Goal: Book appointment/travel/reservation

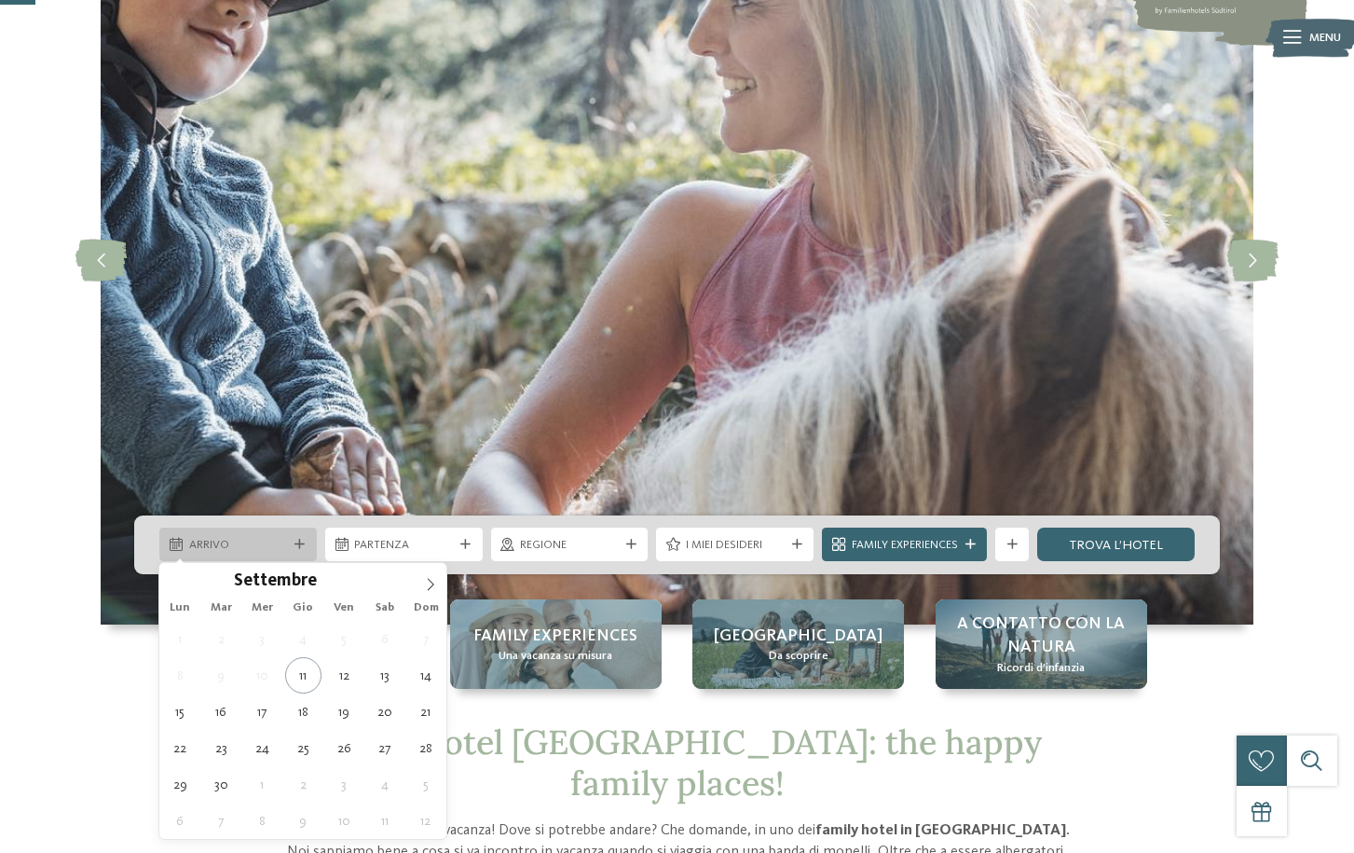
click at [286, 552] on span "Arrivo" at bounding box center [238, 545] width 99 height 17
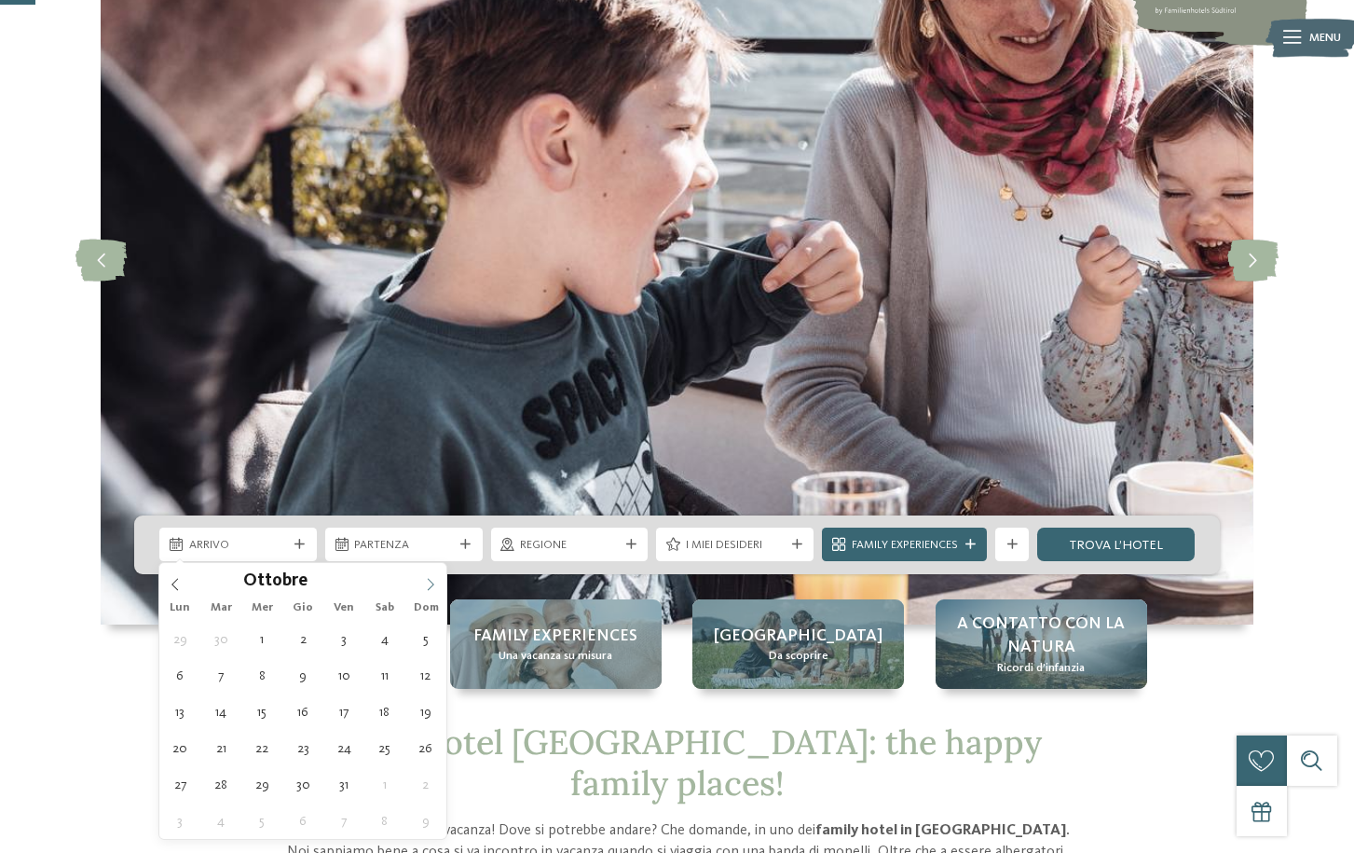
click at [423, 583] on span at bounding box center [431, 579] width 32 height 32
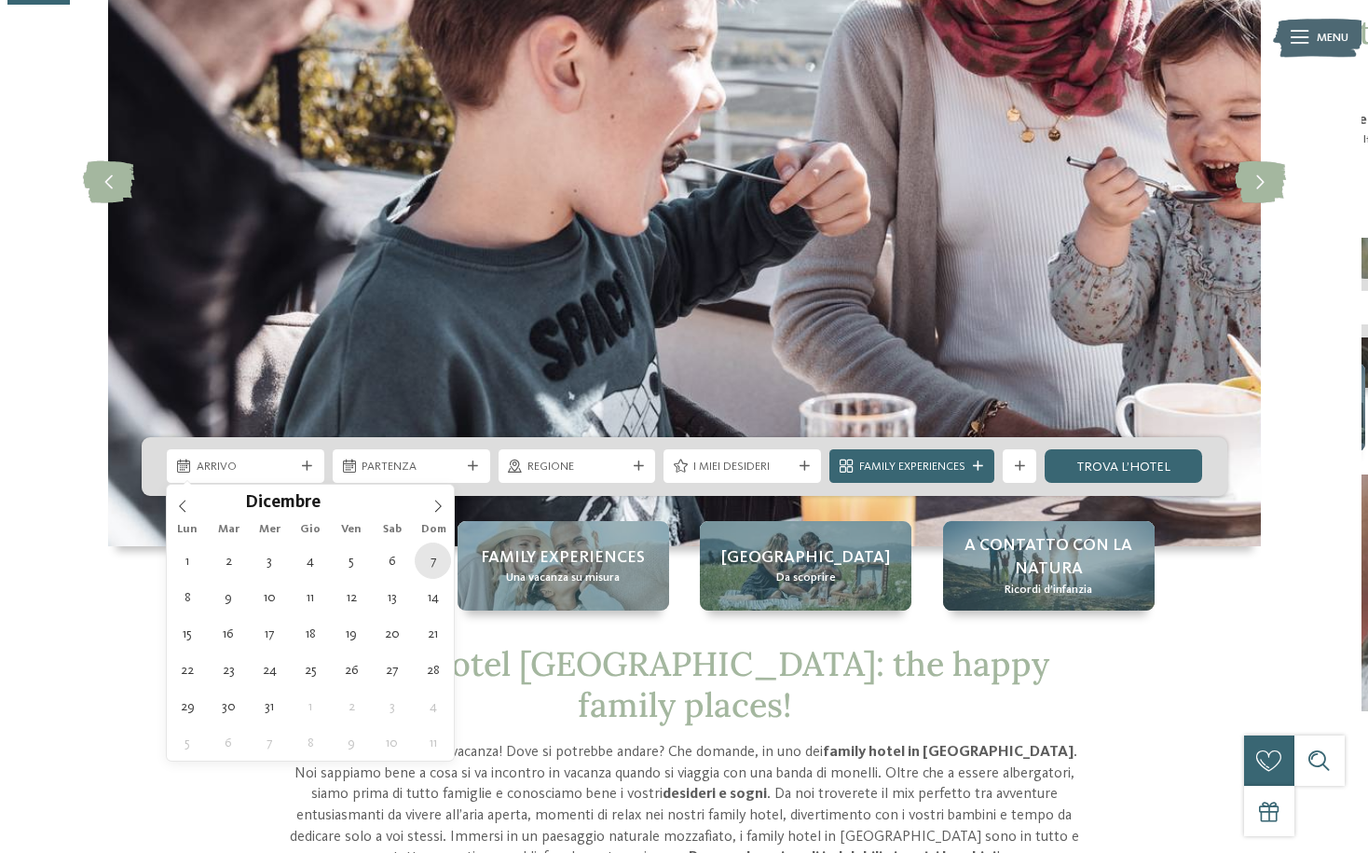
scroll to position [373, 0]
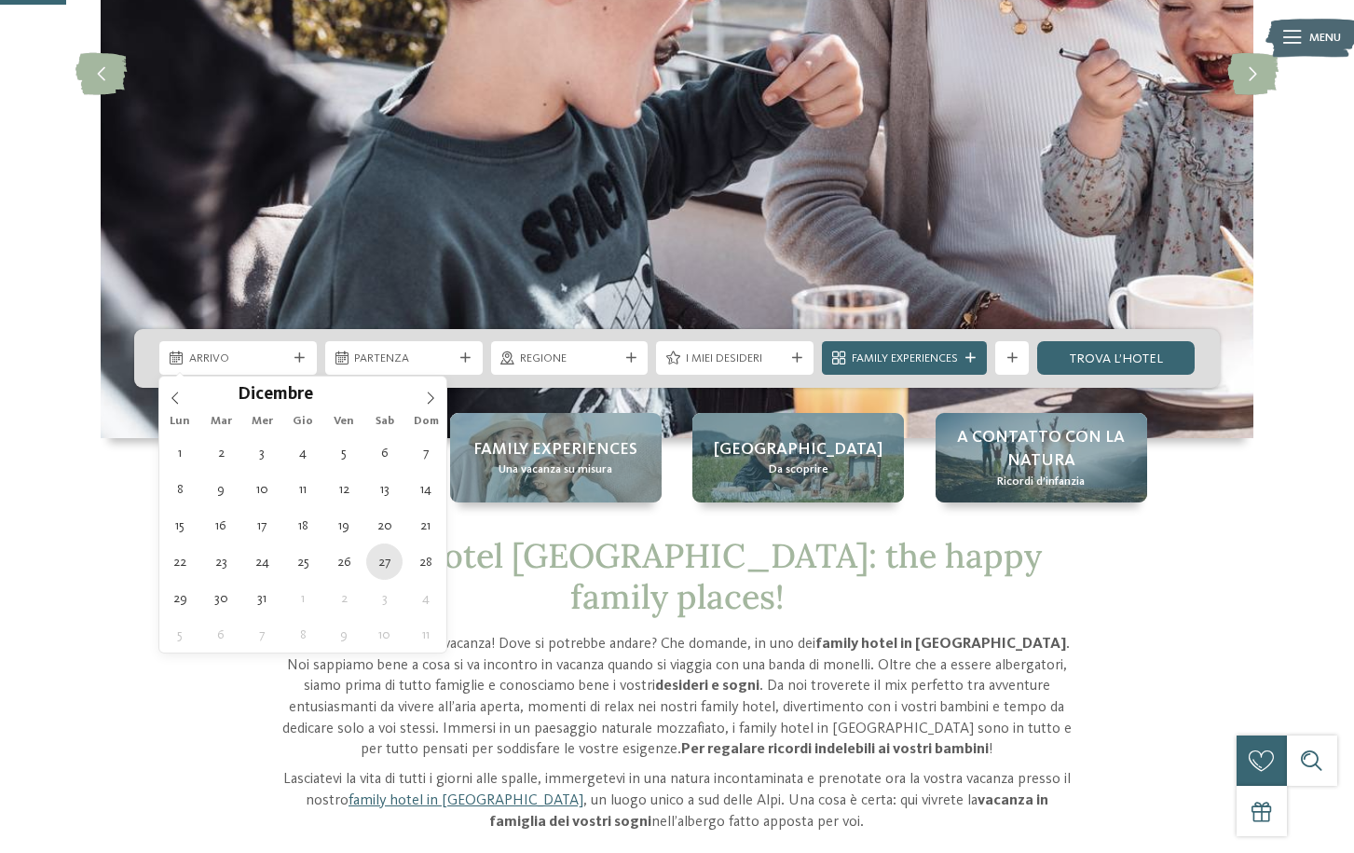
type div "[DATE]"
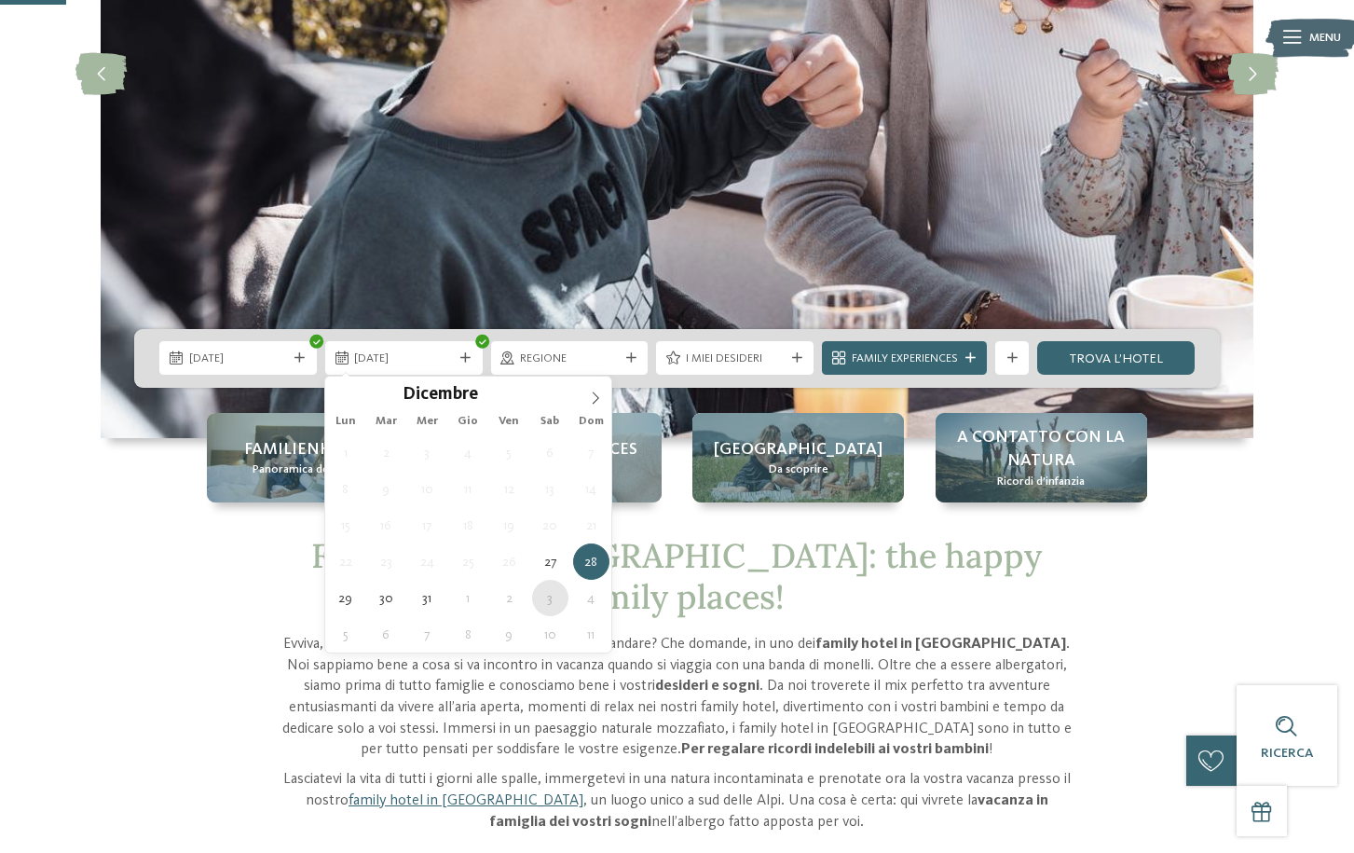
type div "[DATE]"
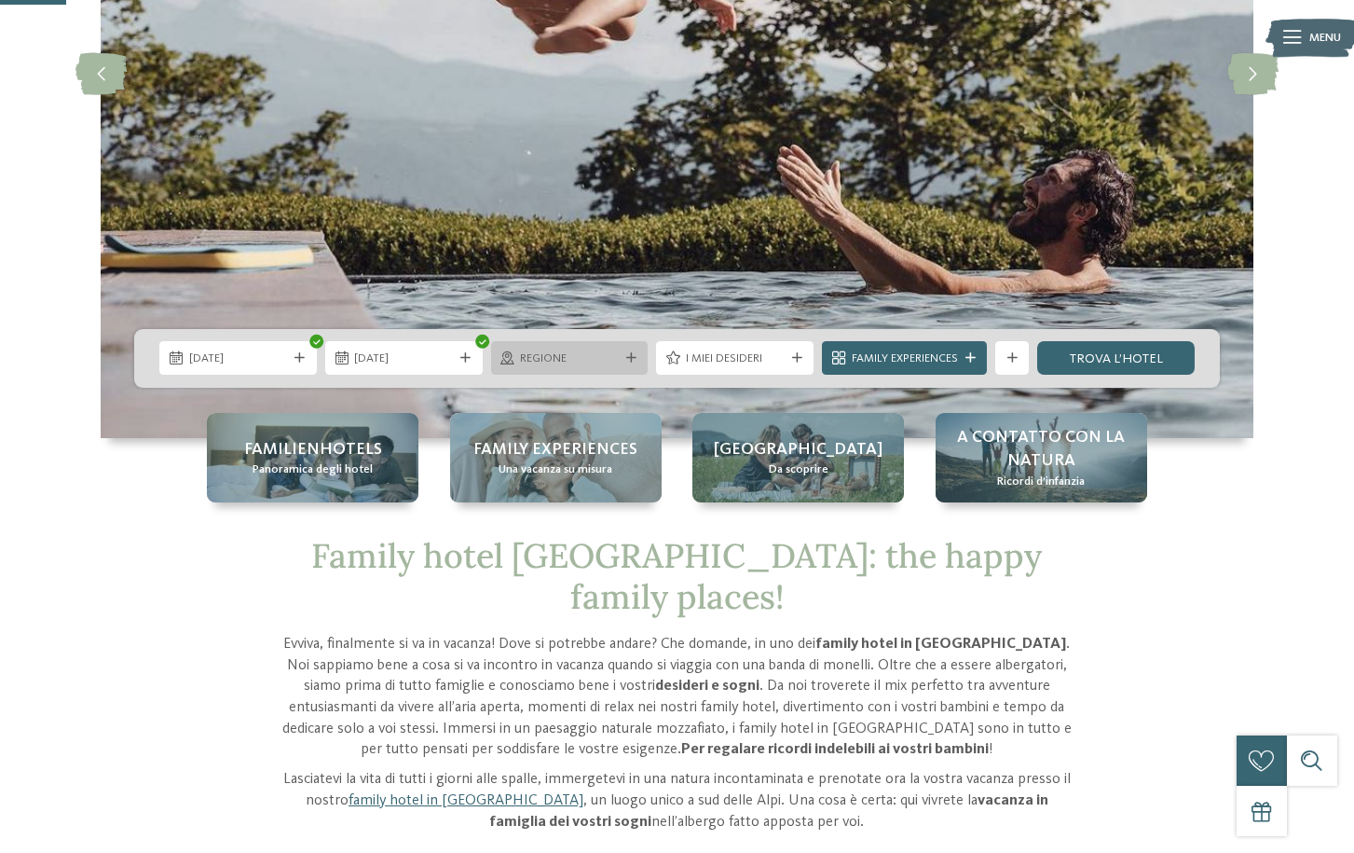
click at [613, 358] on span "Regione" at bounding box center [569, 358] width 99 height 17
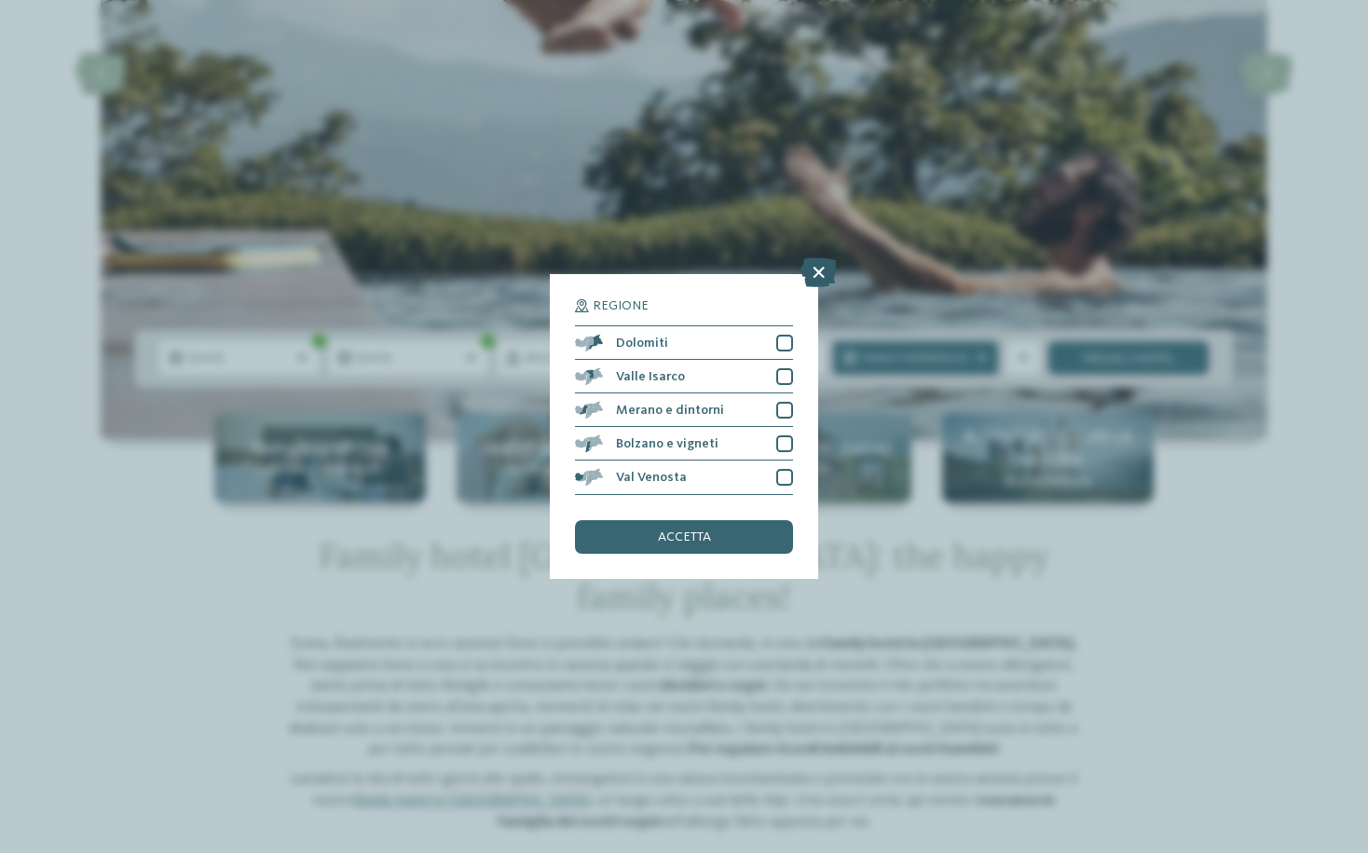
click at [819, 271] on icon at bounding box center [819, 273] width 36 height 30
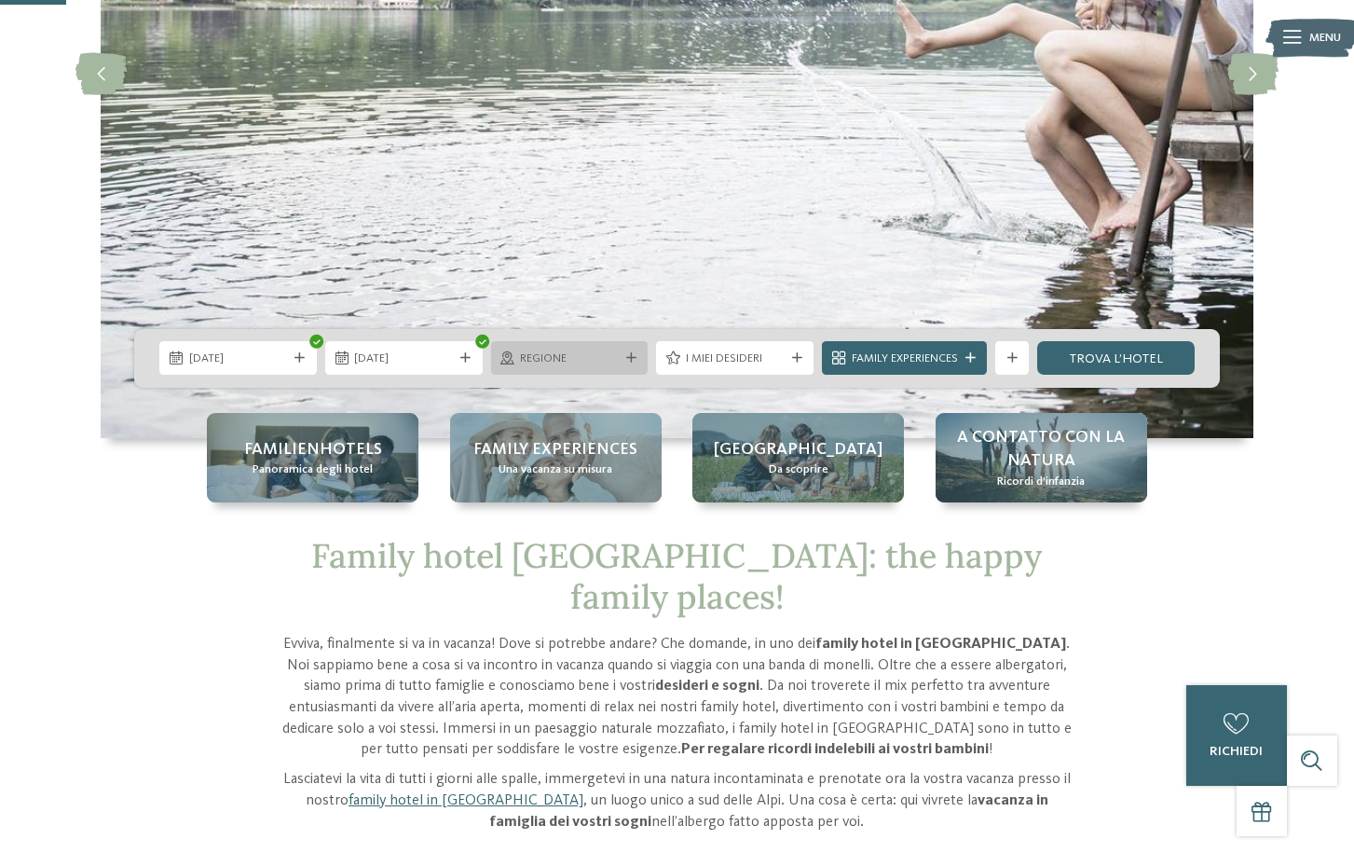
click at [588, 348] on div "Regione" at bounding box center [570, 358] width 158 height 34
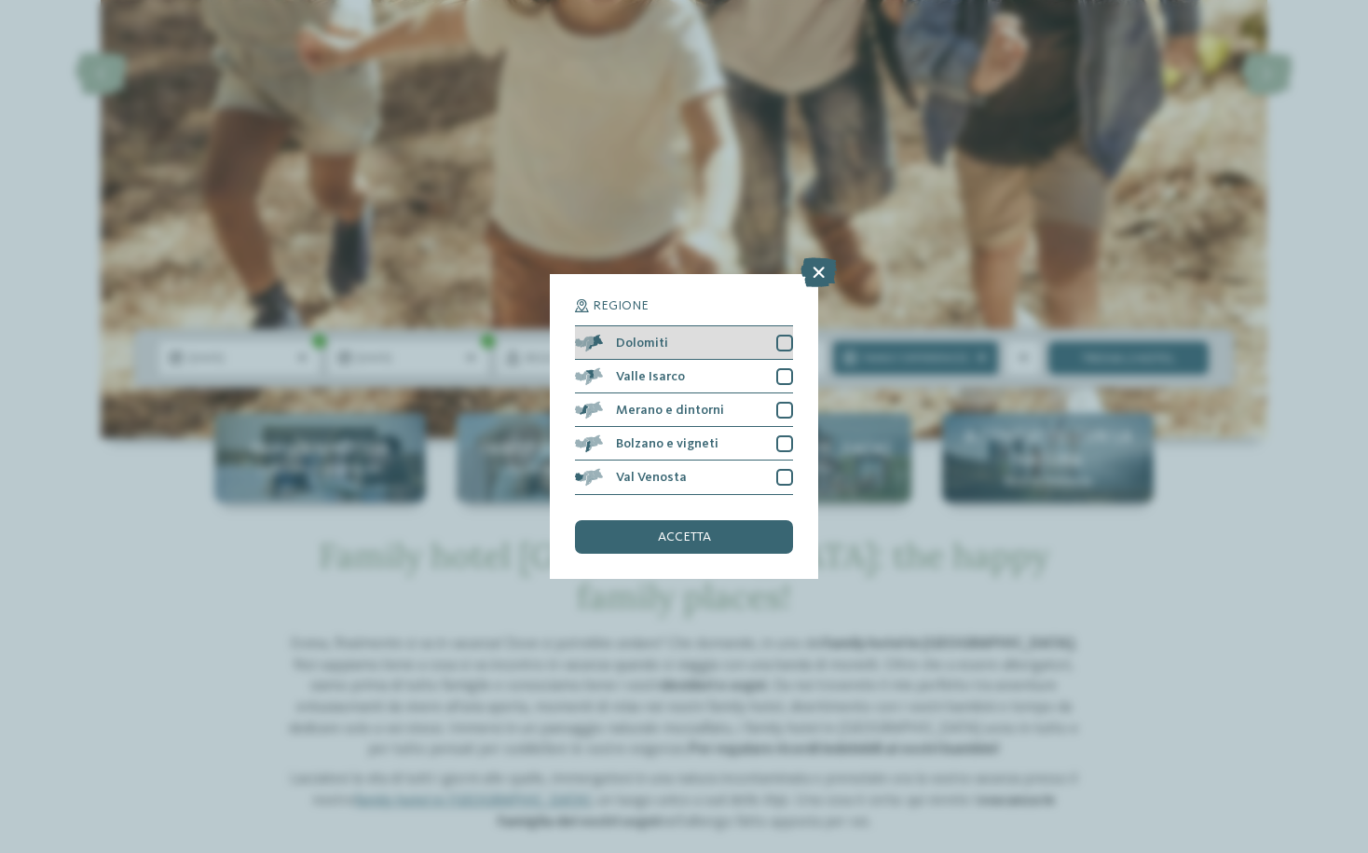
click at [785, 344] on div at bounding box center [784, 343] width 17 height 17
click at [674, 538] on span "accetta" at bounding box center [684, 536] width 53 height 13
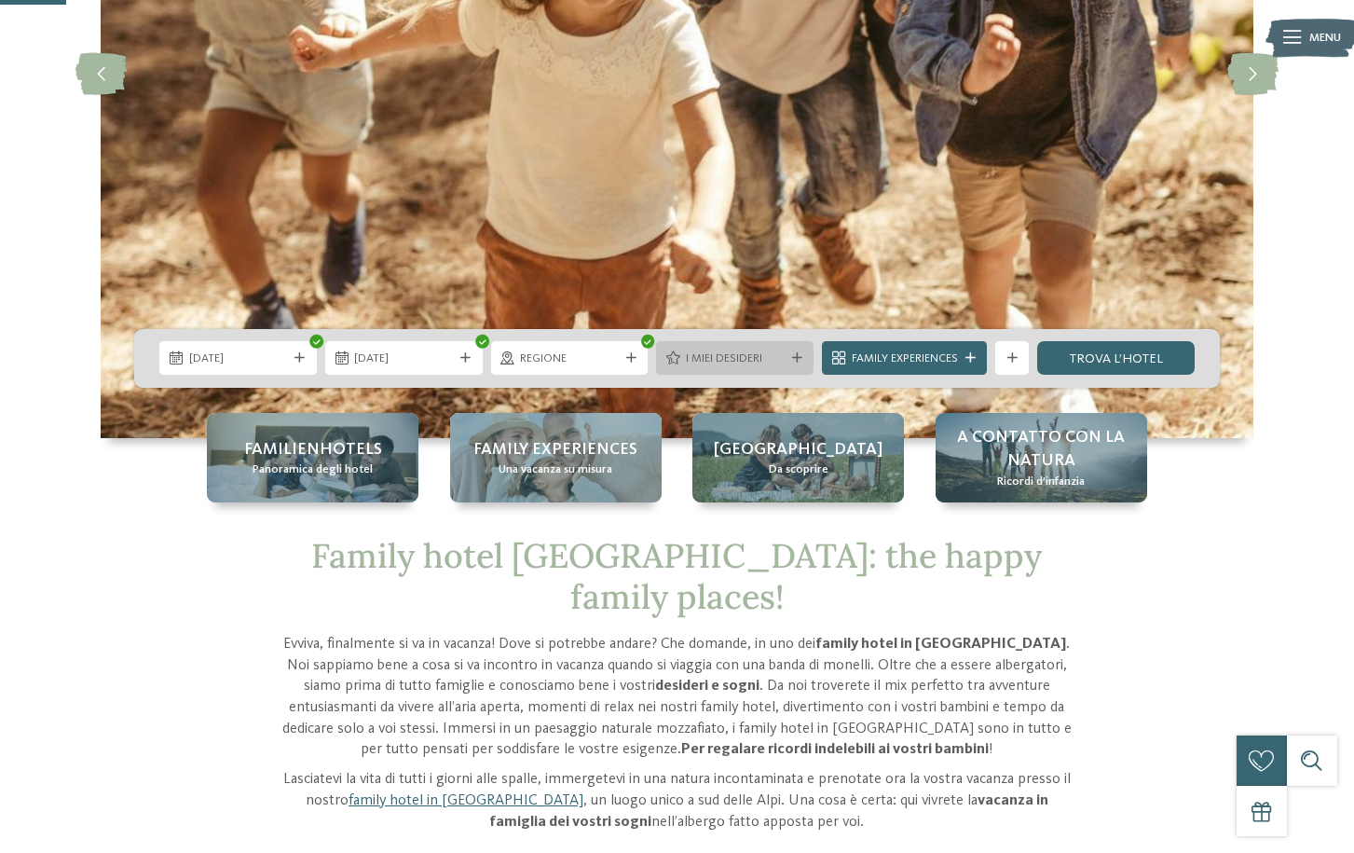
click at [733, 354] on span "I miei desideri" at bounding box center [735, 358] width 99 height 17
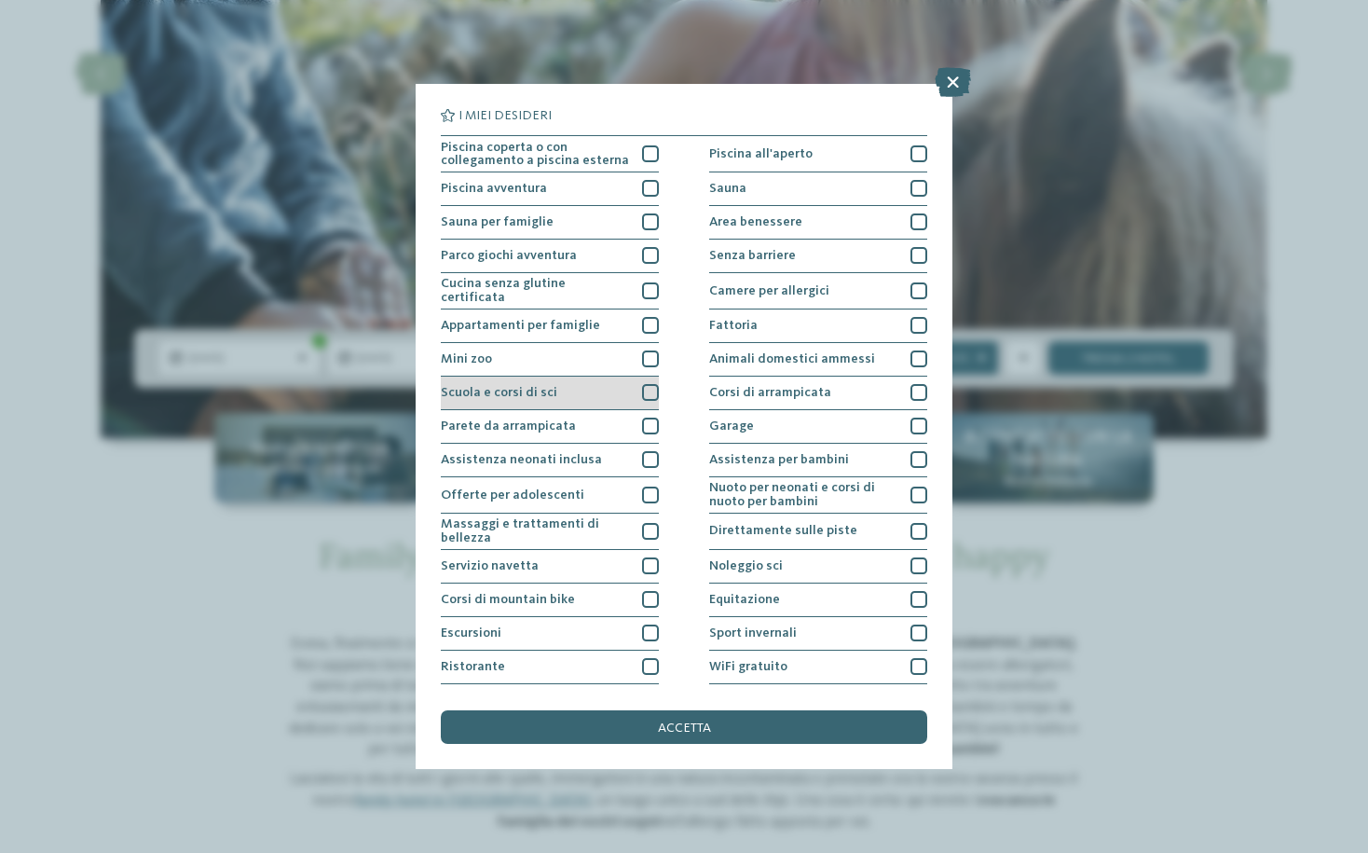
click at [642, 396] on div at bounding box center [650, 392] width 17 height 17
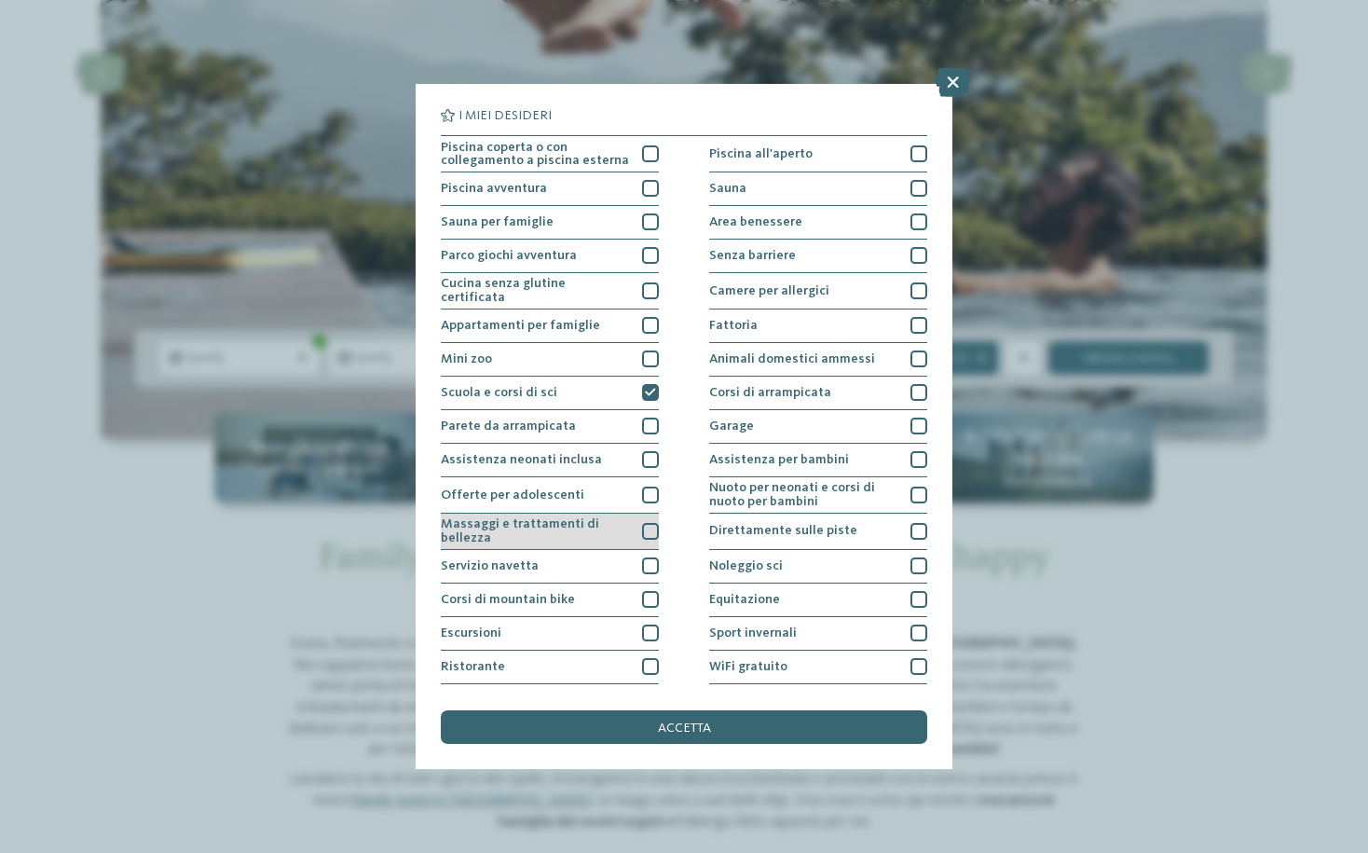
click at [645, 523] on div at bounding box center [650, 531] width 17 height 17
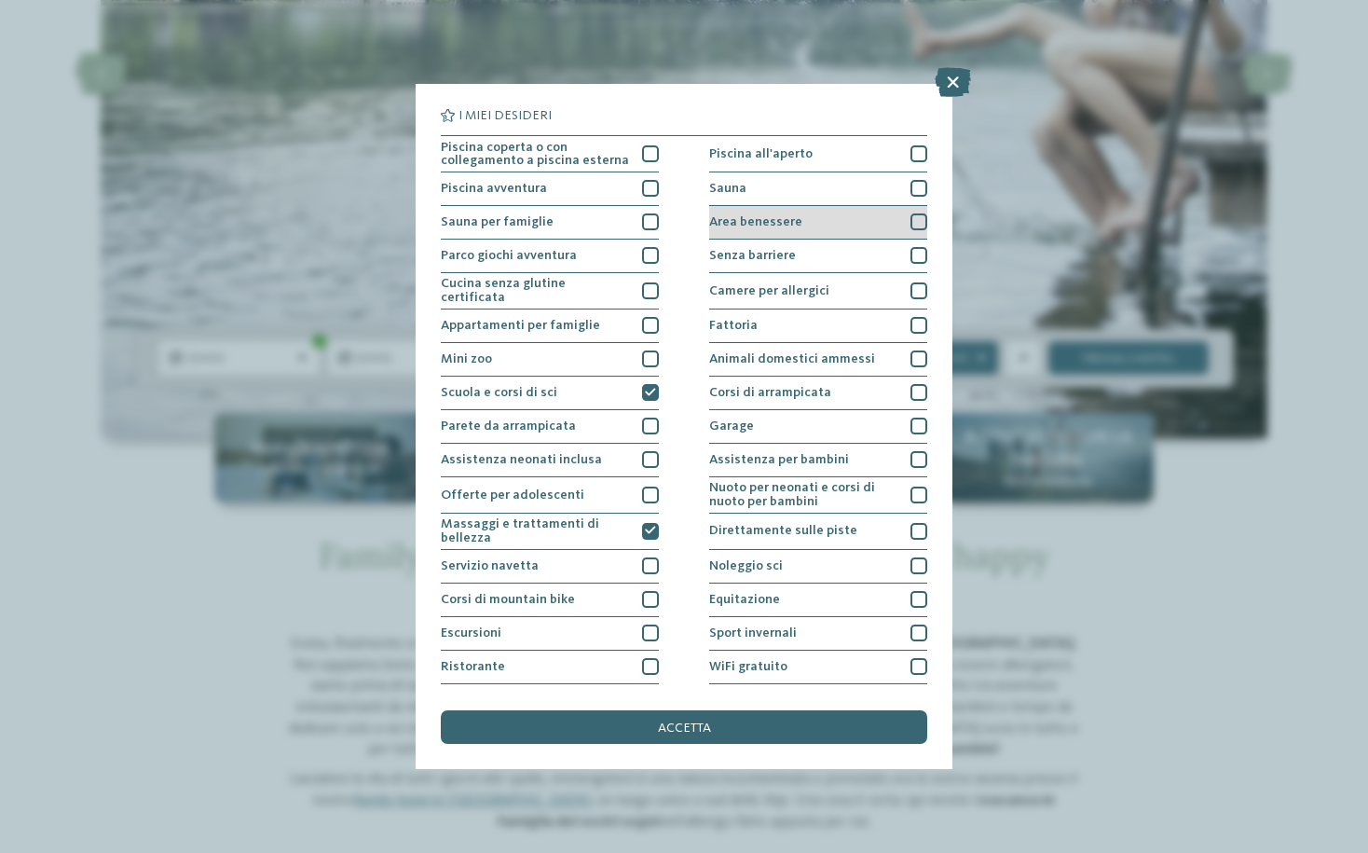
click at [911, 220] on div at bounding box center [919, 221] width 17 height 17
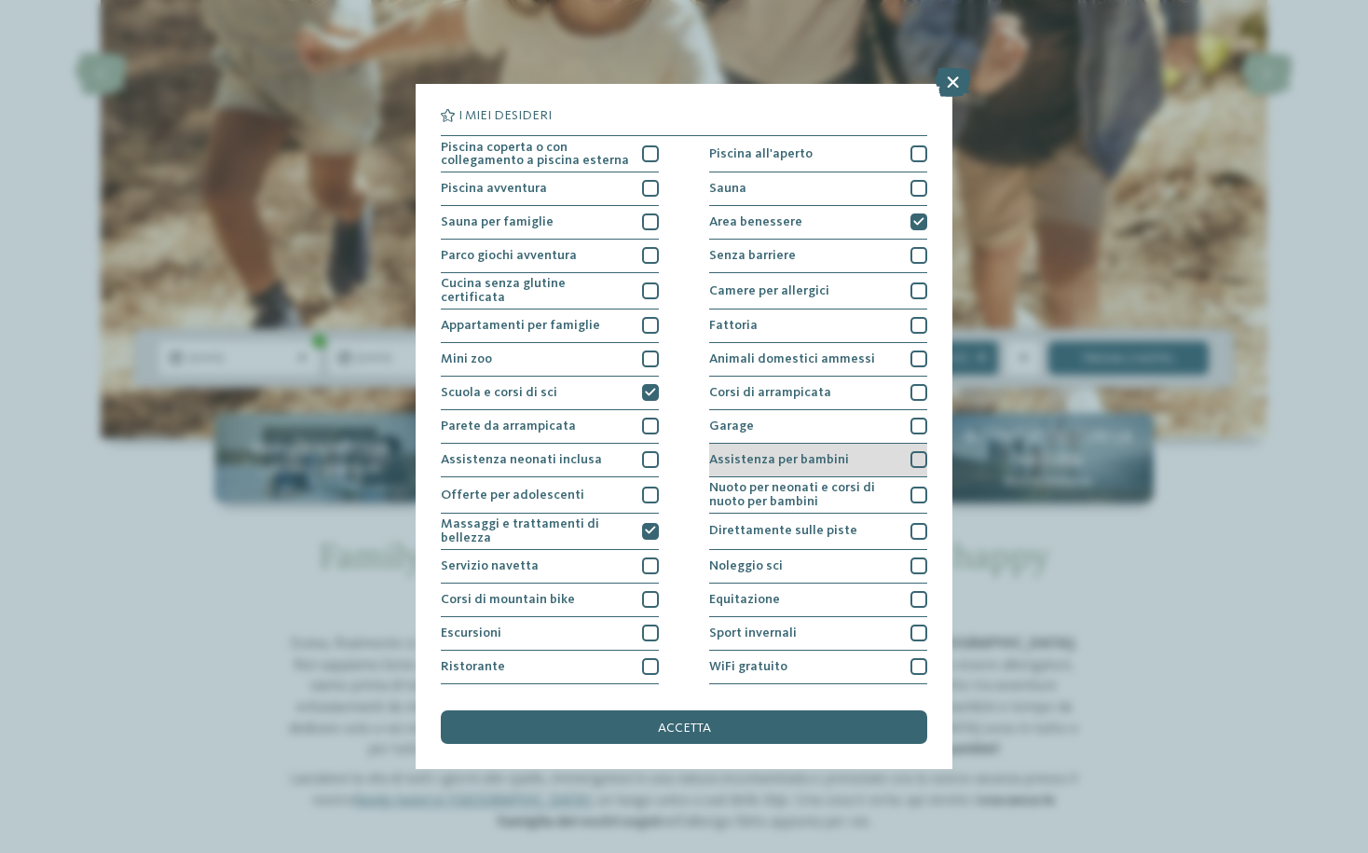
click at [911, 461] on div at bounding box center [919, 459] width 17 height 17
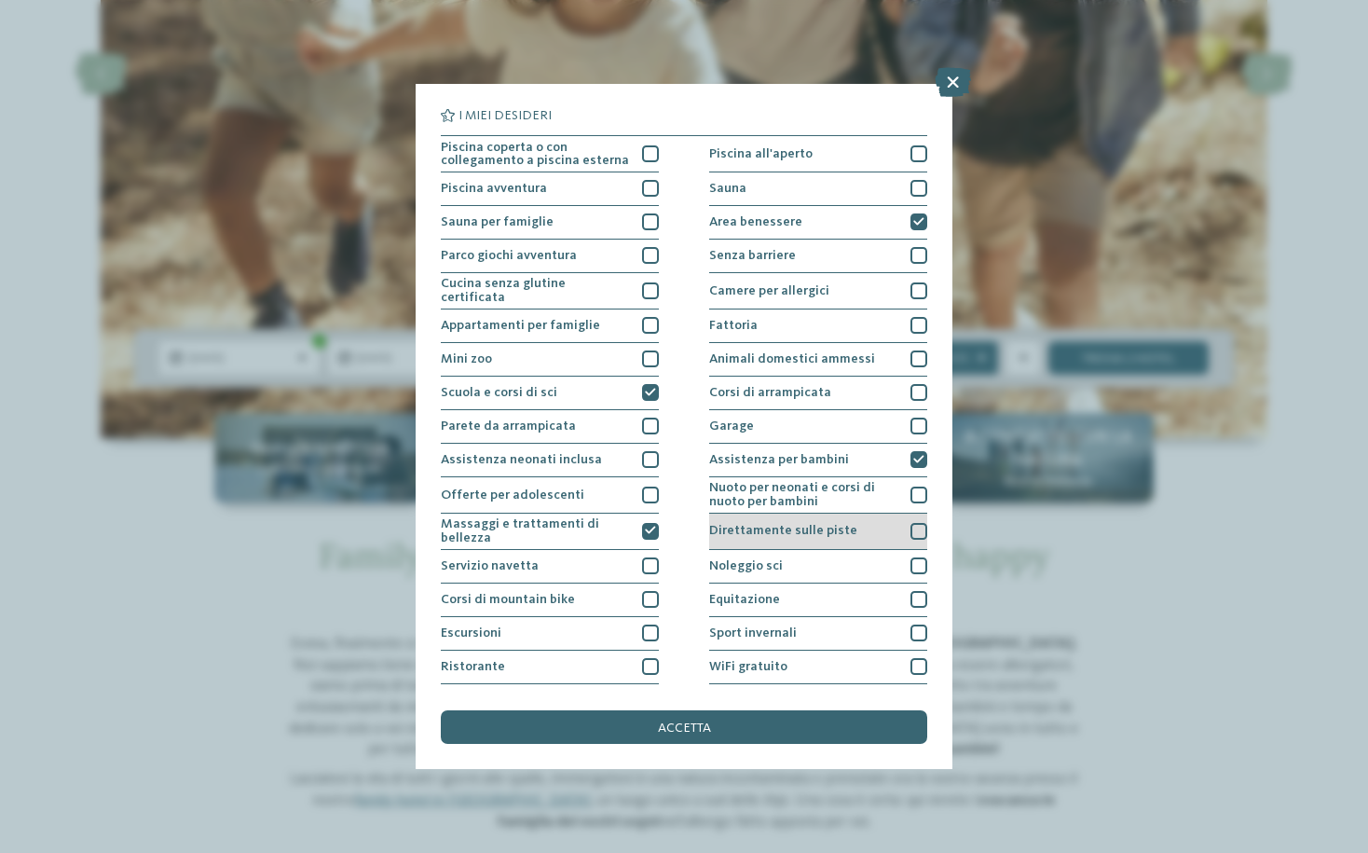
click at [911, 531] on div at bounding box center [919, 531] width 17 height 17
click at [911, 563] on div at bounding box center [919, 565] width 17 height 17
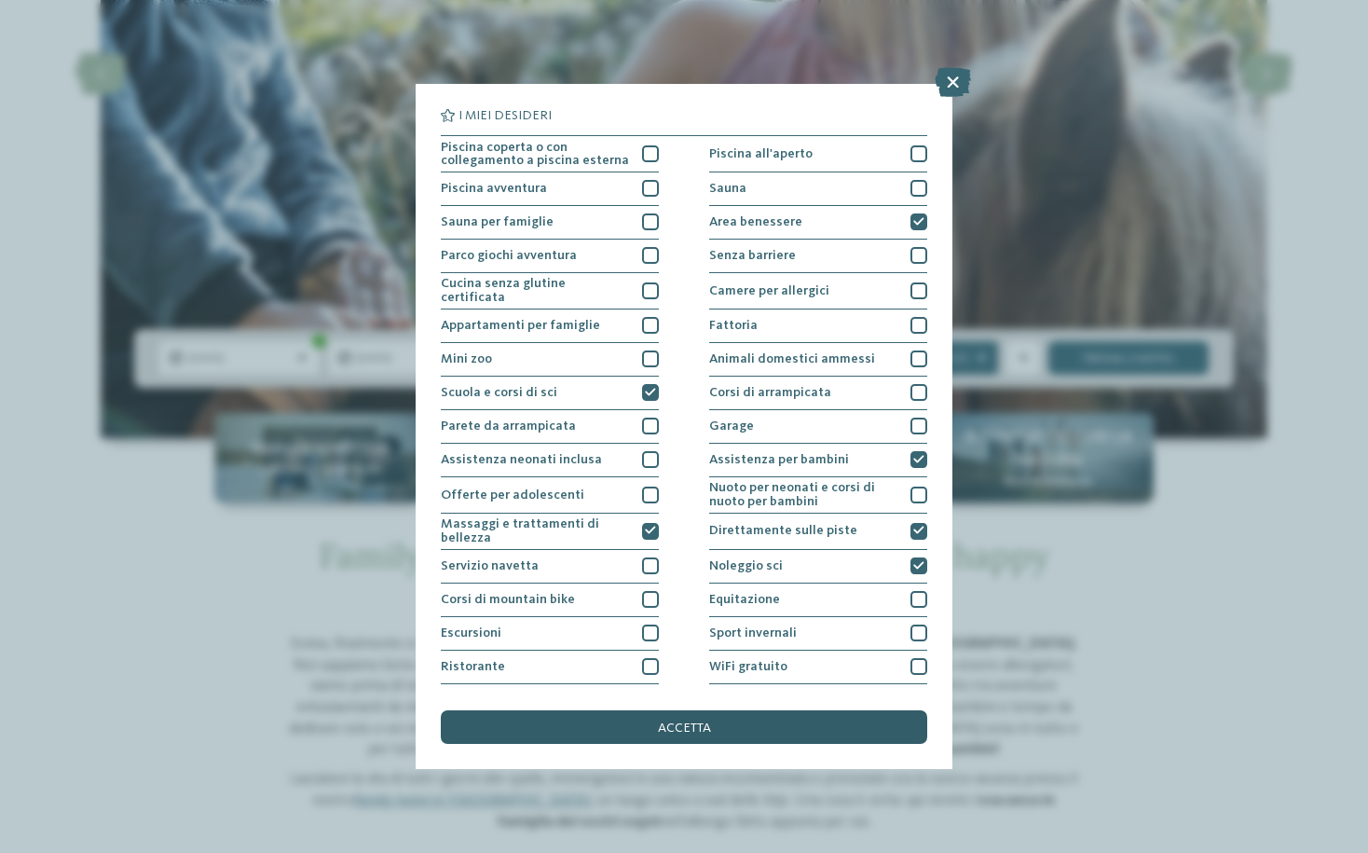
click at [727, 723] on div "accetta" at bounding box center [684, 727] width 487 height 34
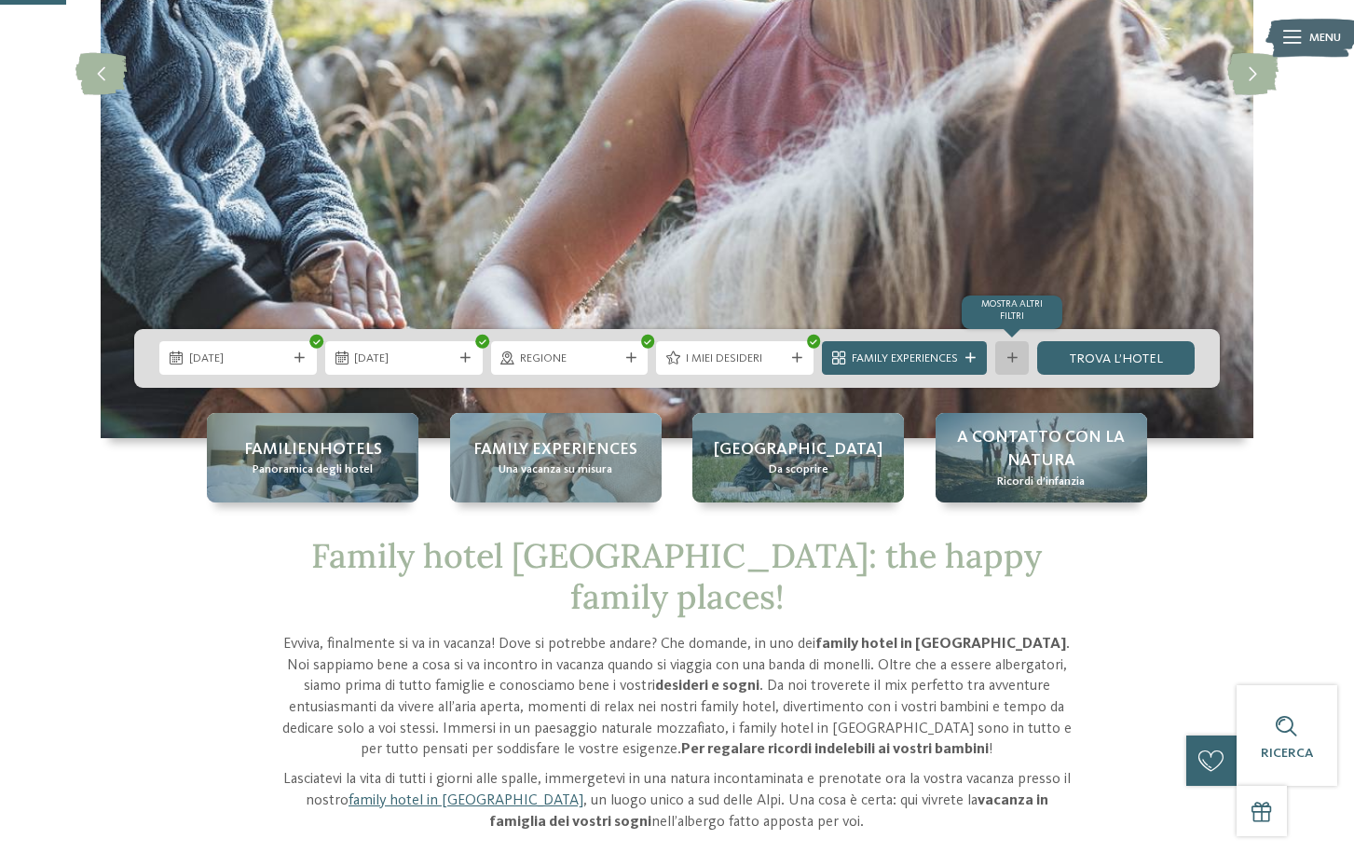
click at [1018, 356] on div at bounding box center [1012, 358] width 17 height 10
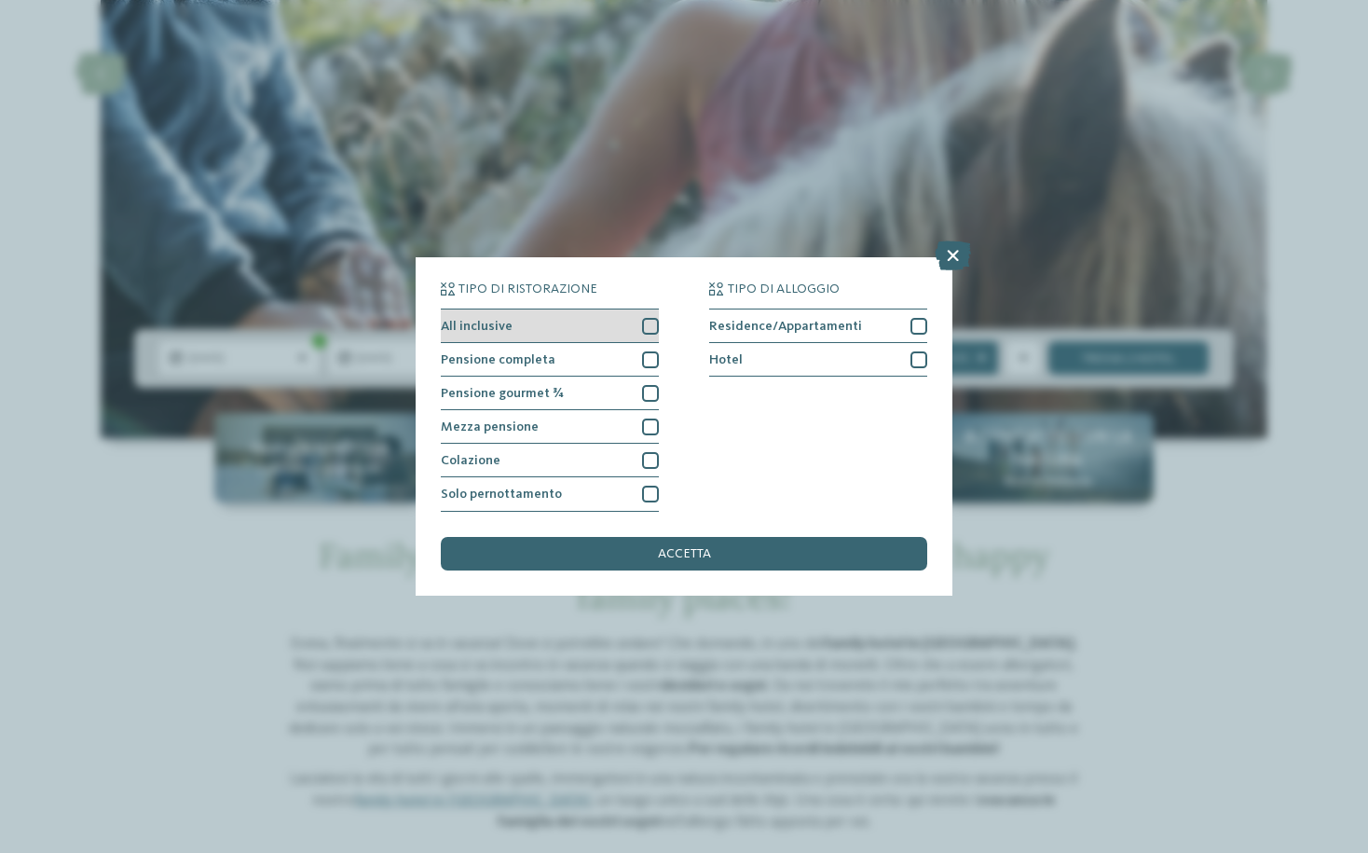
click at [651, 327] on div at bounding box center [650, 326] width 17 height 17
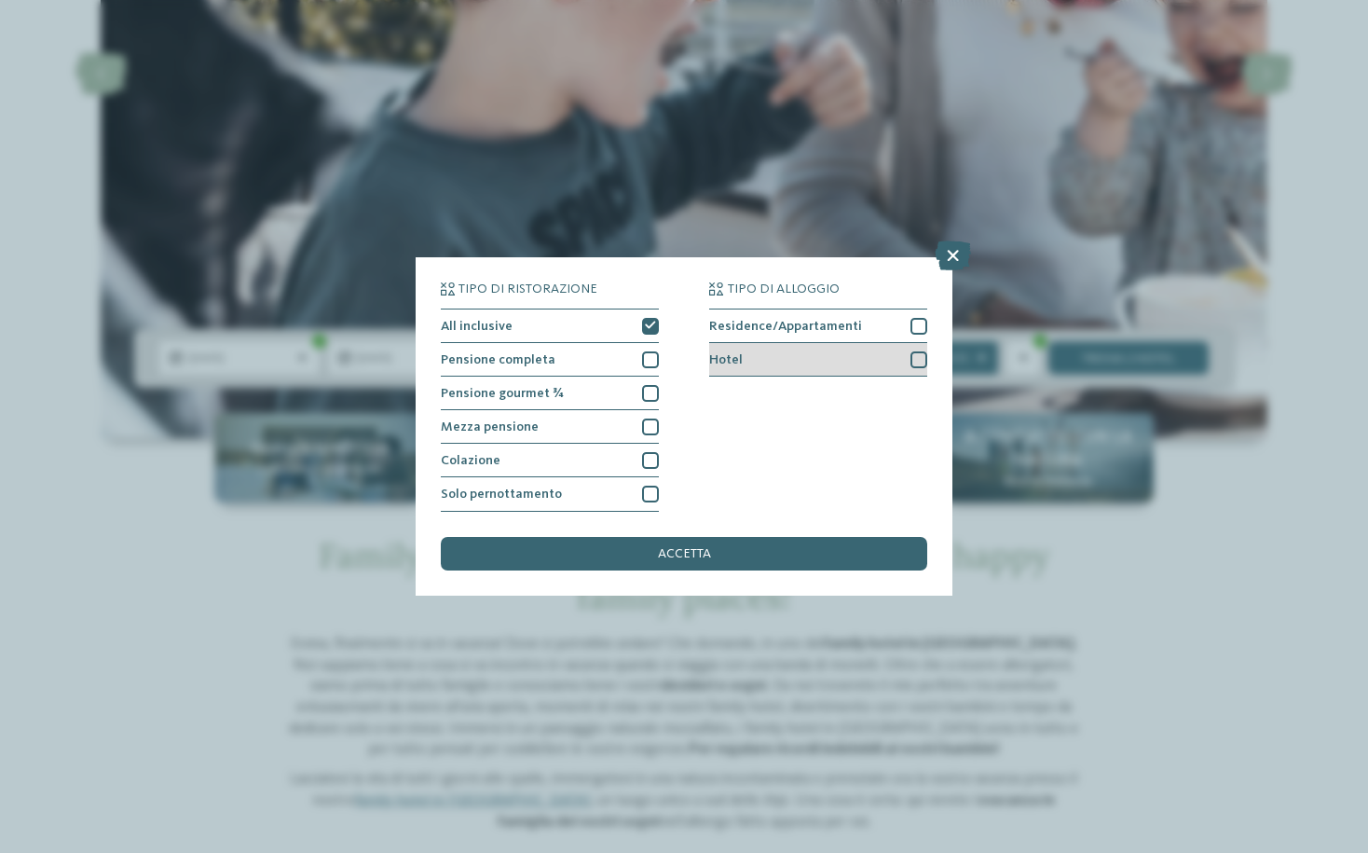
click at [792, 372] on div "Hotel" at bounding box center [818, 360] width 218 height 34
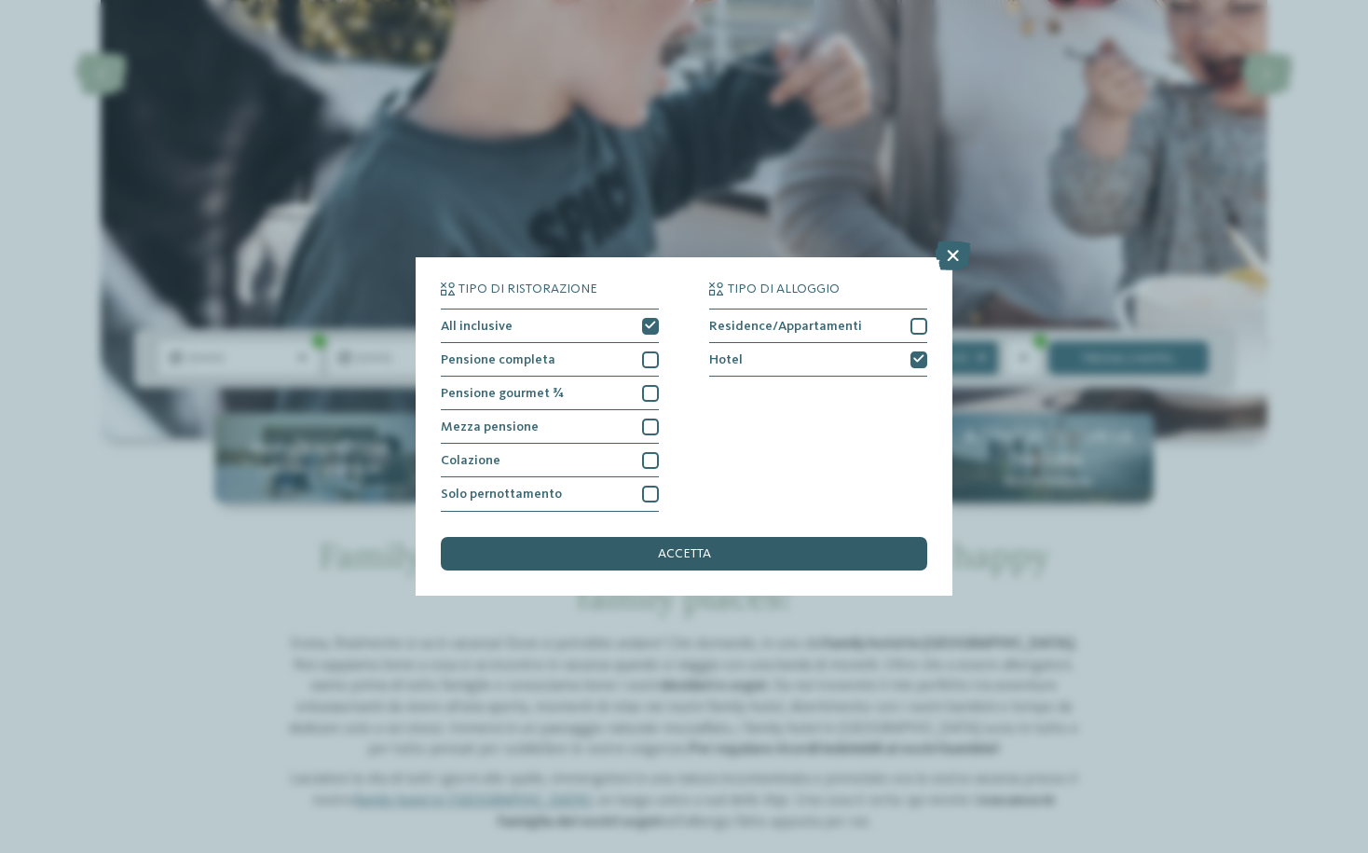
click at [696, 557] on span "accetta" at bounding box center [684, 553] width 53 height 13
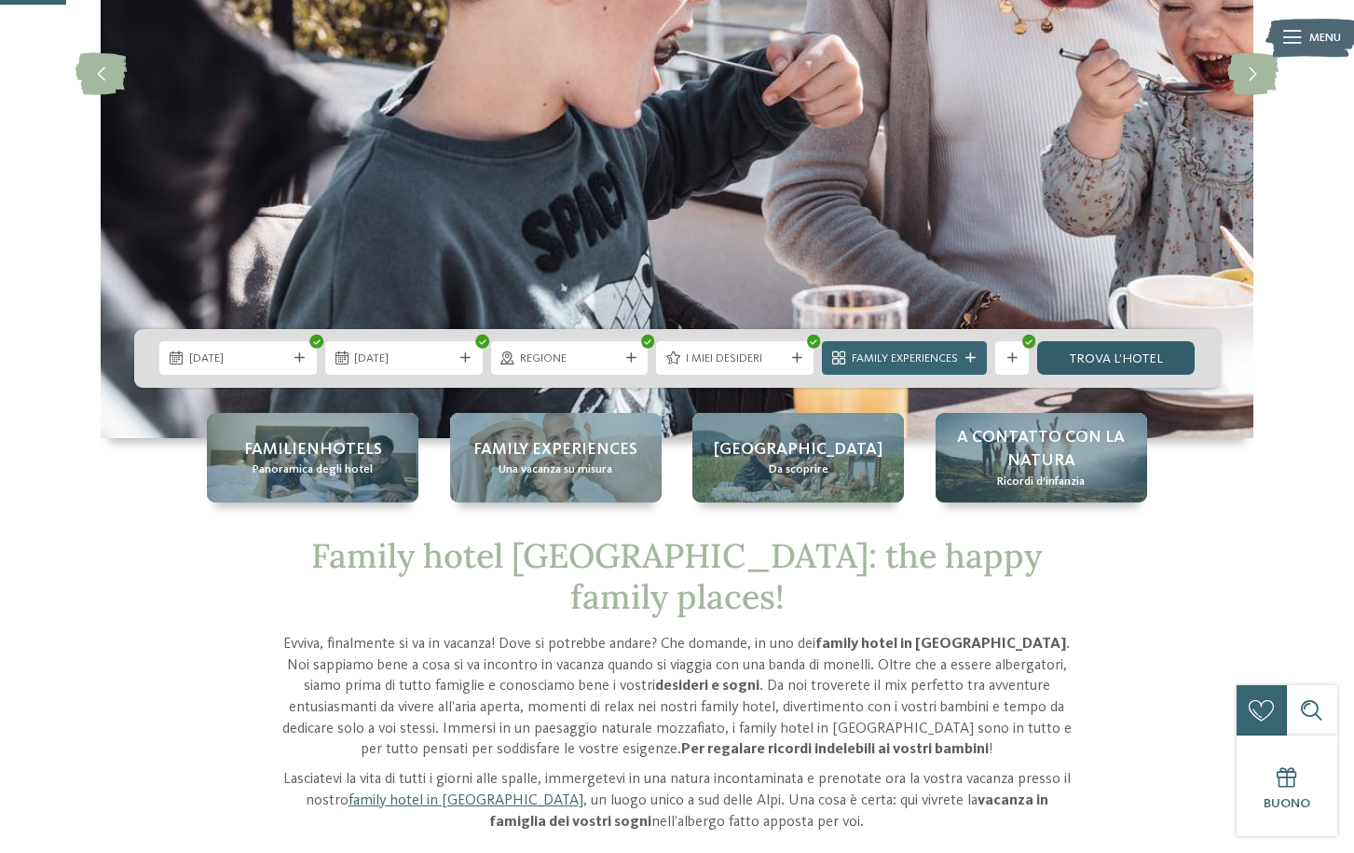
click at [1135, 358] on link "trova l’hotel" at bounding box center [1116, 358] width 158 height 34
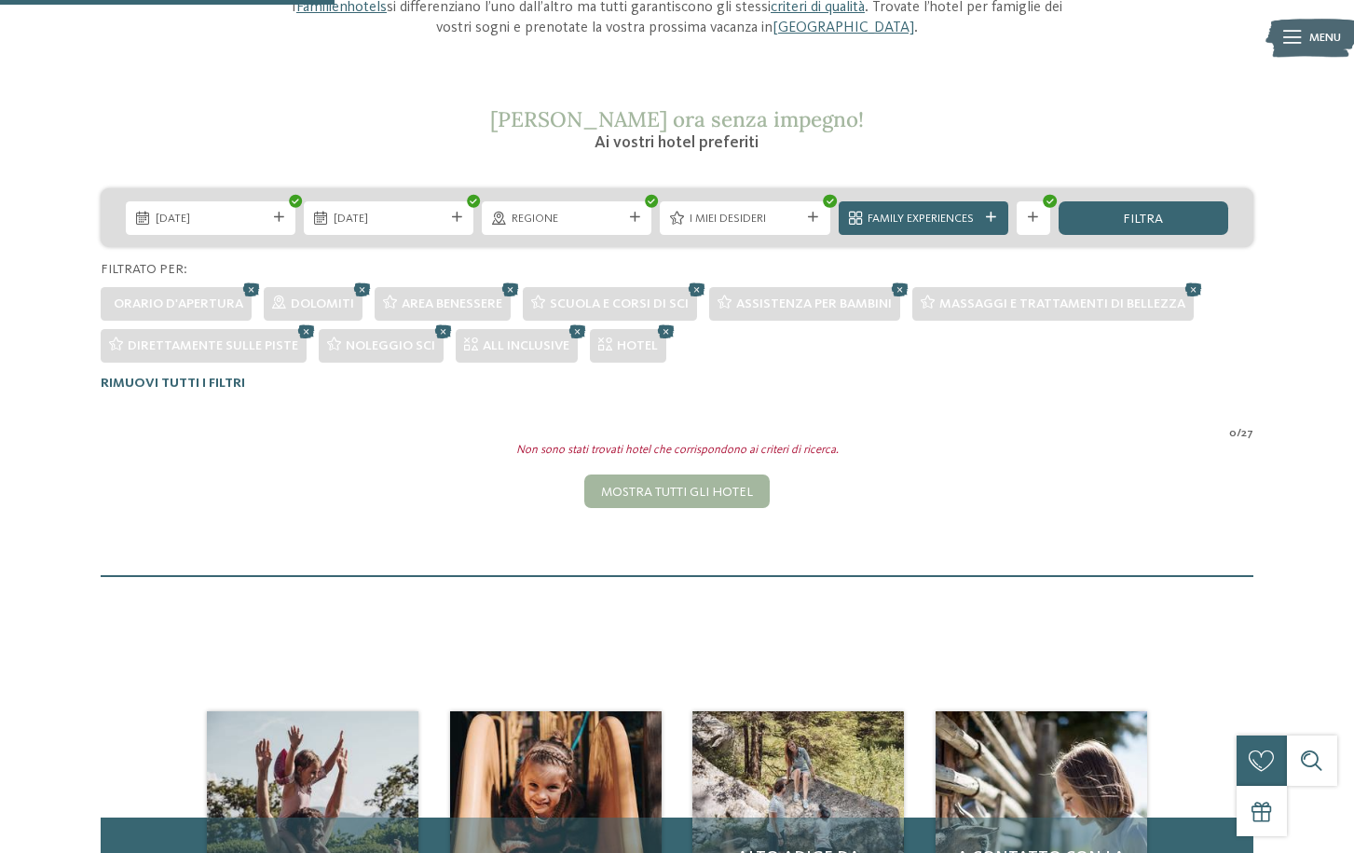
scroll to position [210, 0]
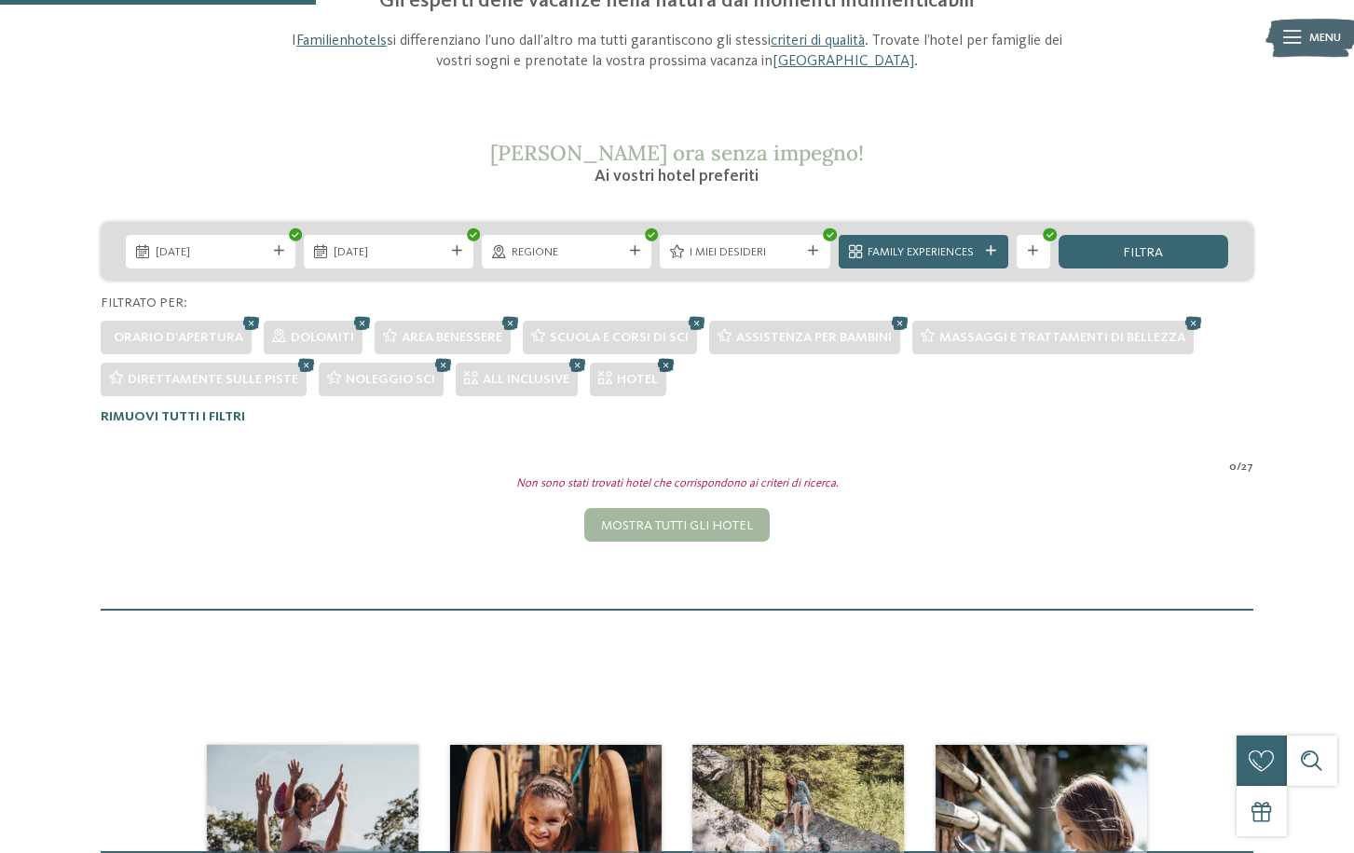
click at [666, 367] on icon at bounding box center [665, 364] width 25 height 22
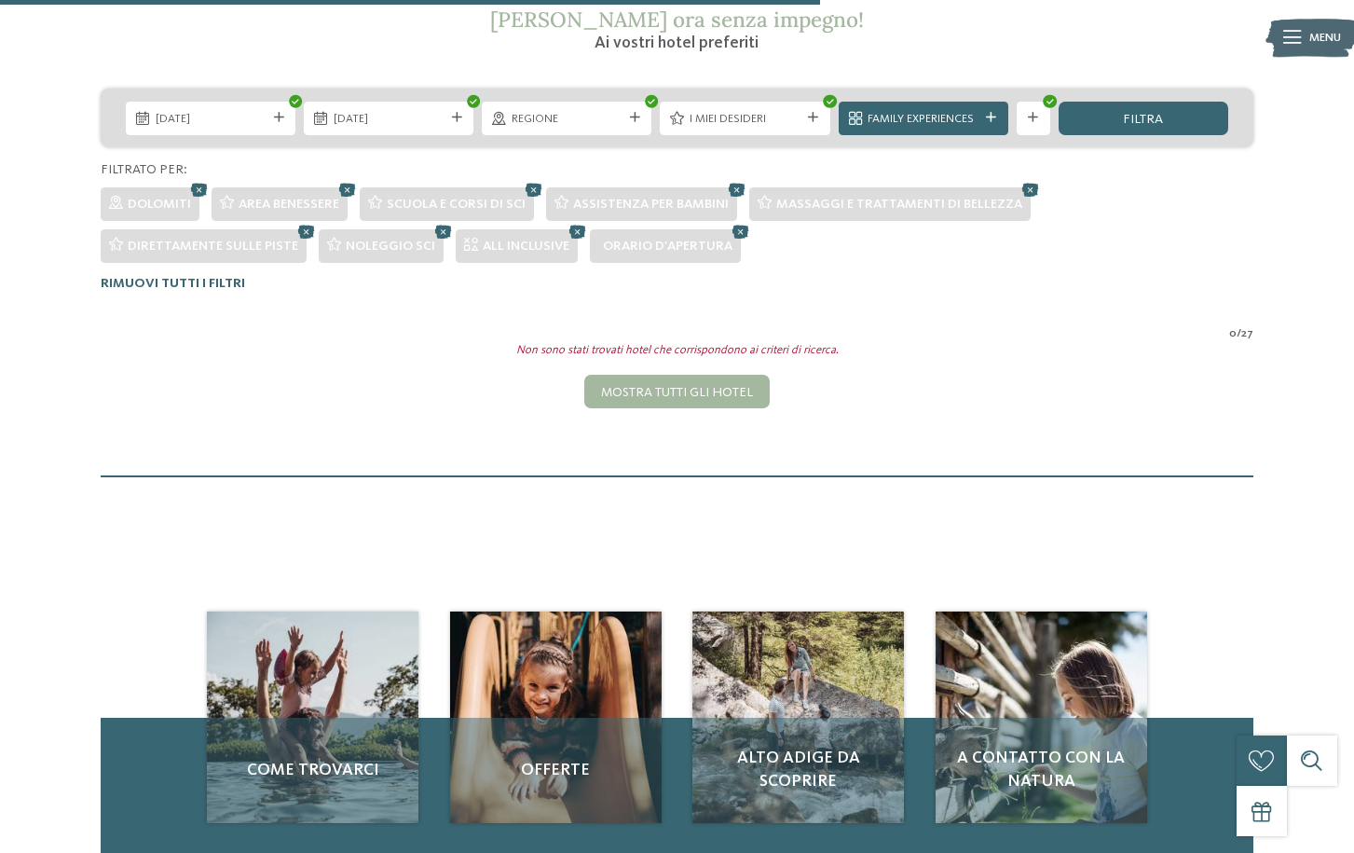
scroll to position [303, 0]
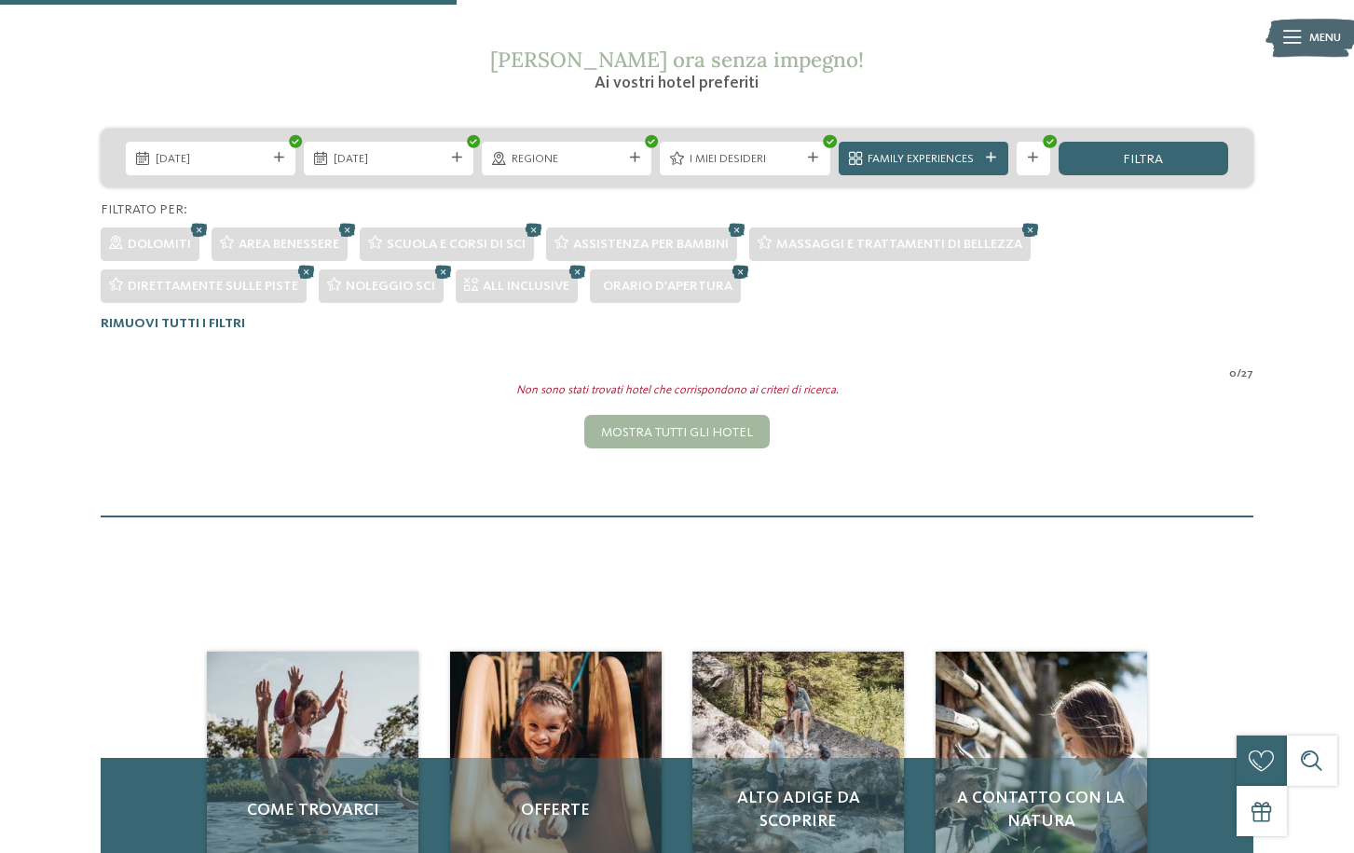
click at [743, 271] on icon at bounding box center [740, 271] width 25 height 22
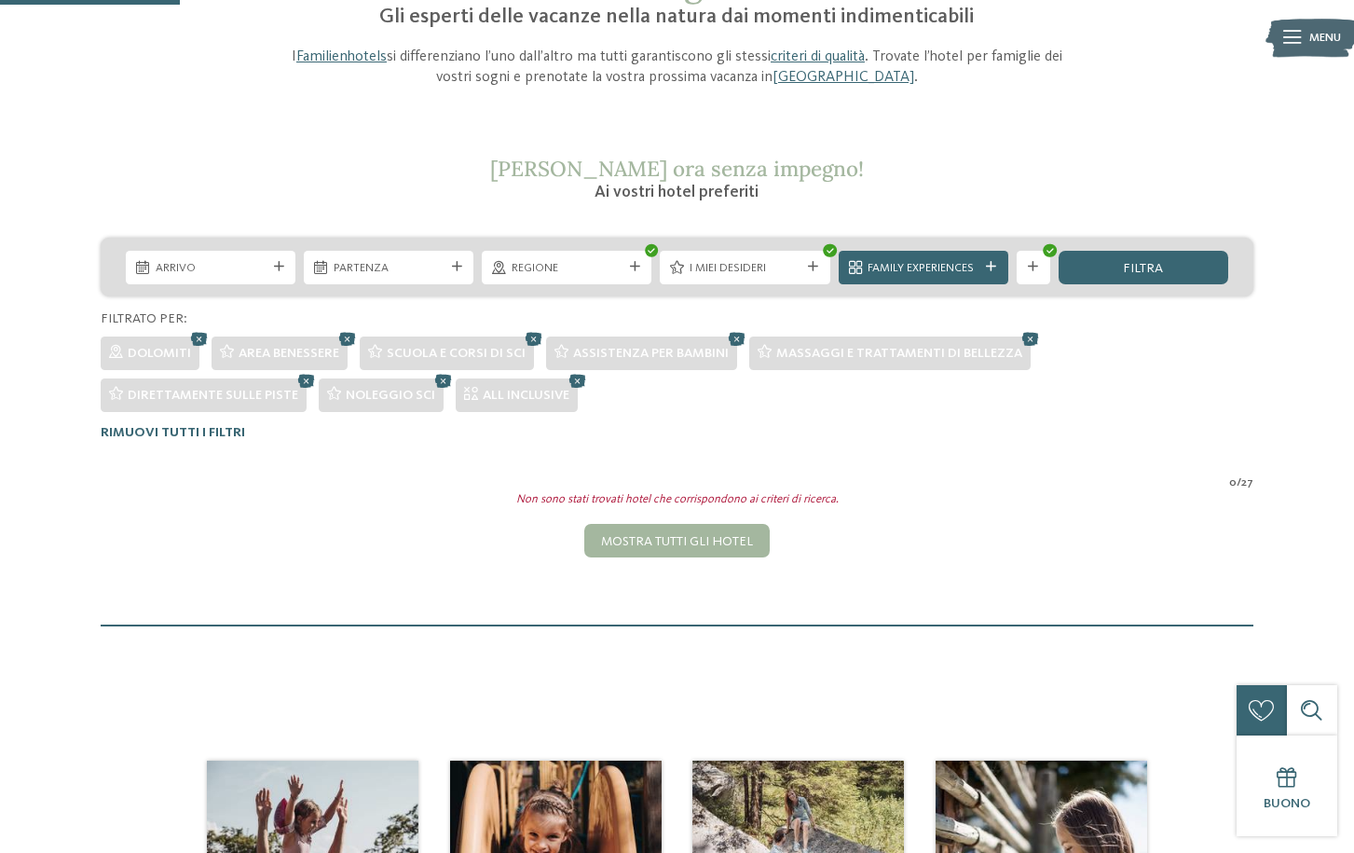
scroll to position [117, 0]
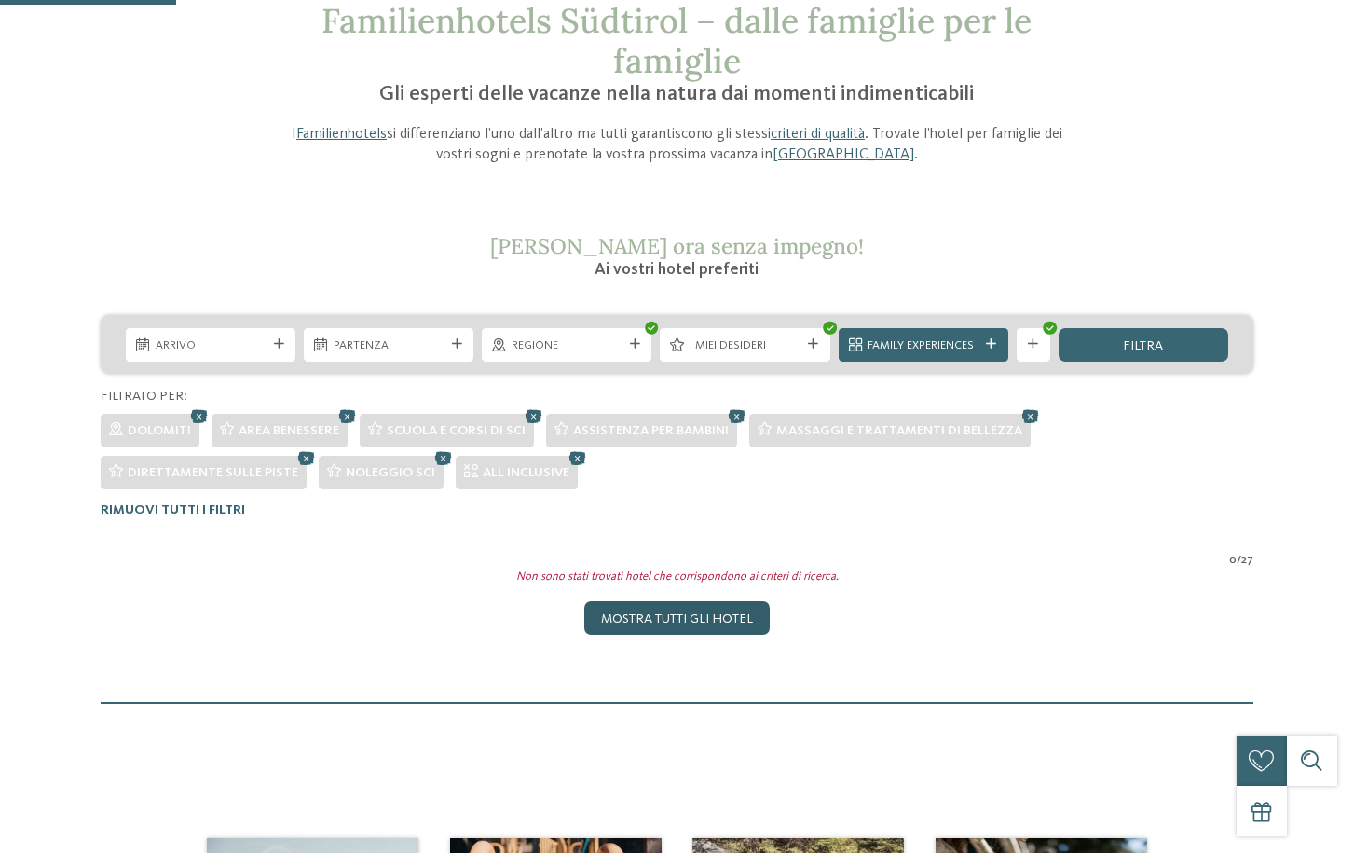
click at [720, 631] on div "Mostra tutti gli hotel" at bounding box center [676, 618] width 185 height 34
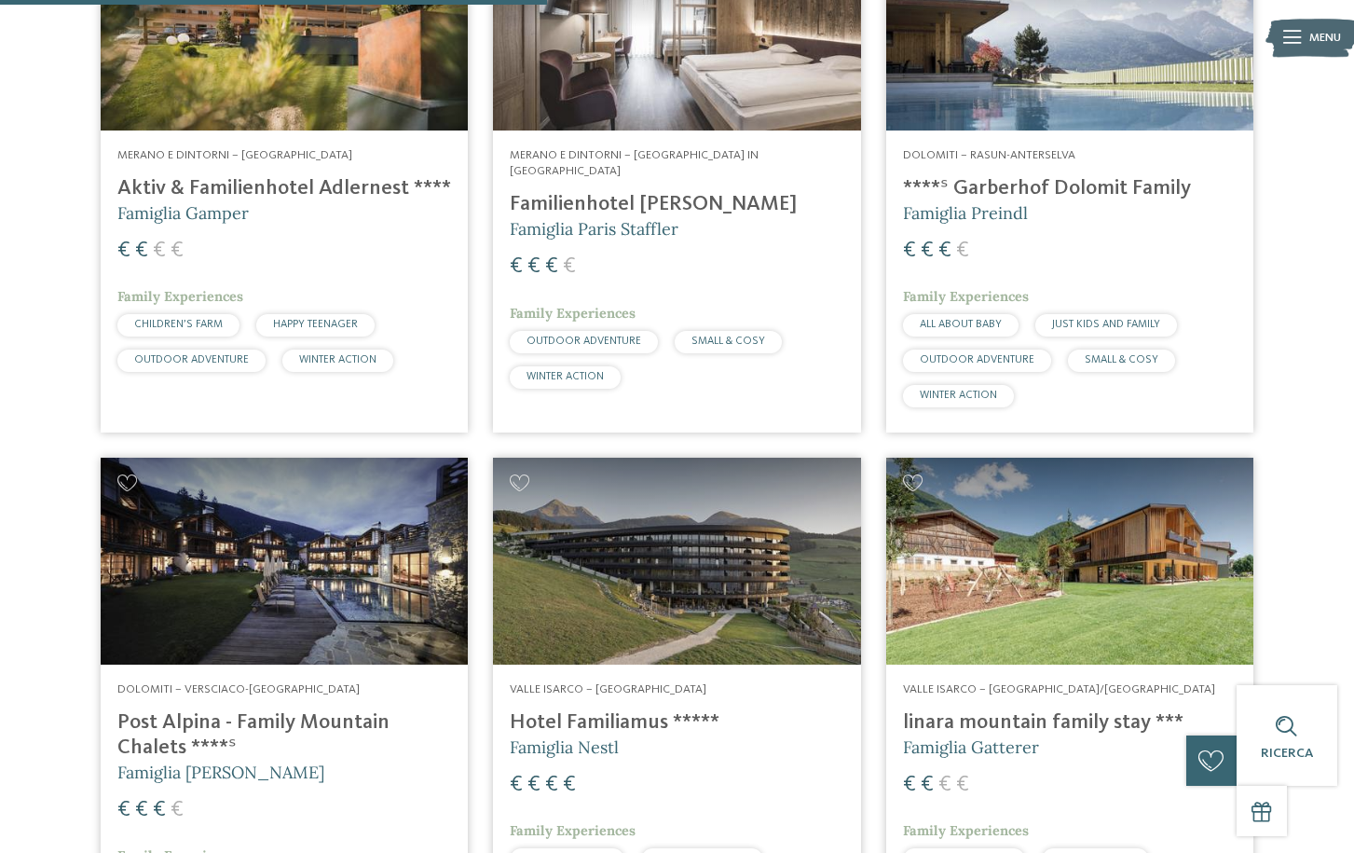
scroll to position [2396, 0]
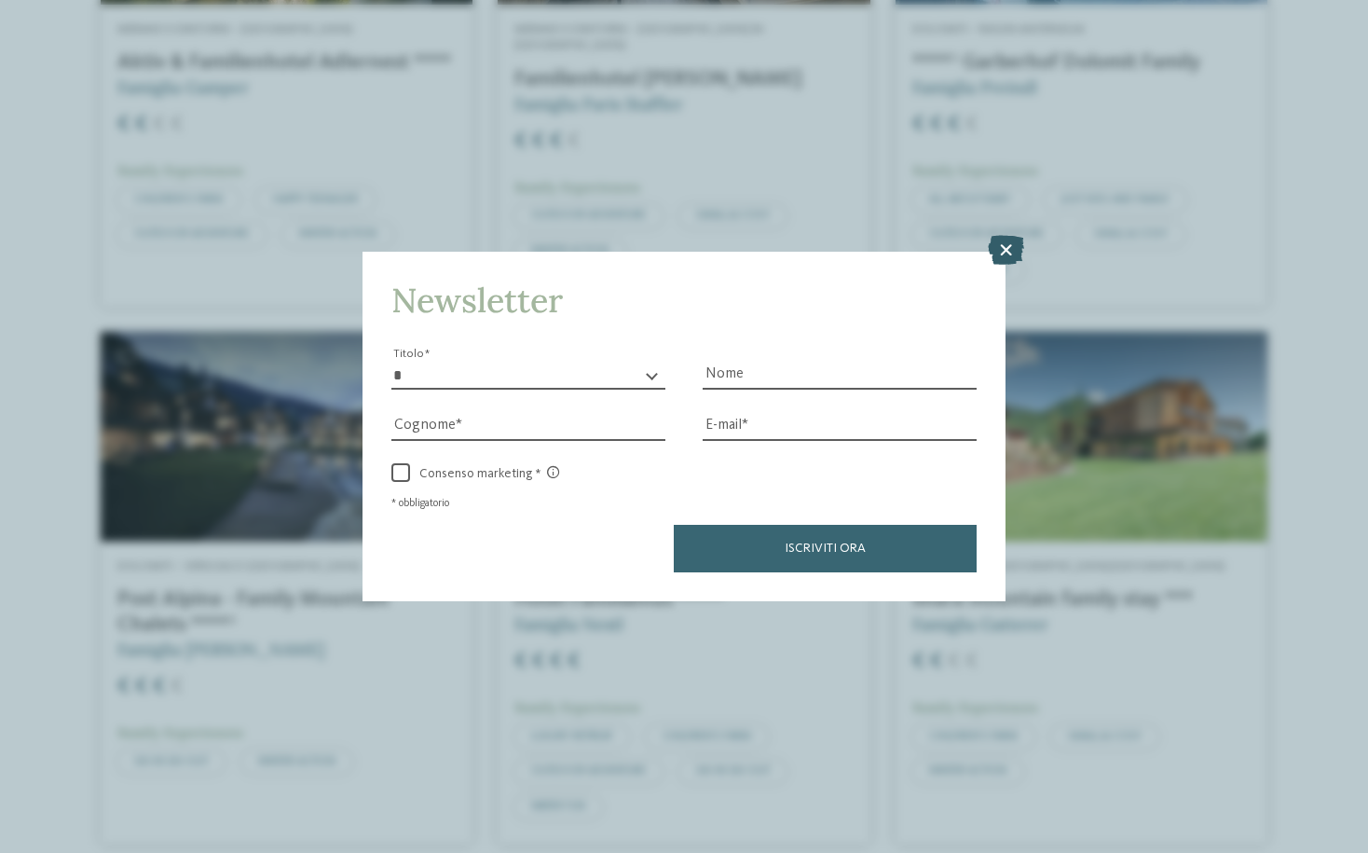
click at [1005, 241] on icon at bounding box center [1006, 250] width 36 height 30
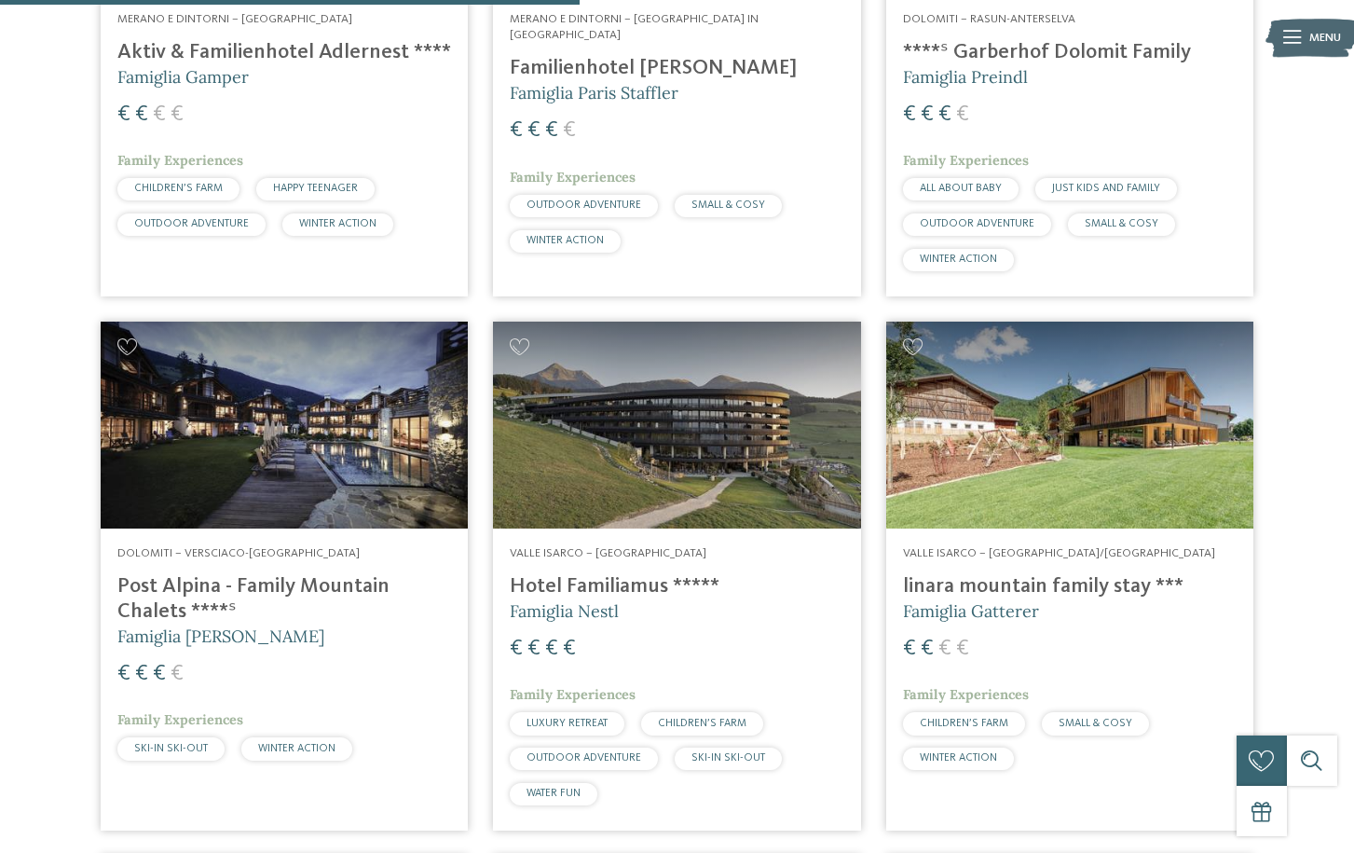
scroll to position [1743, 0]
